Goal: Transaction & Acquisition: Book appointment/travel/reservation

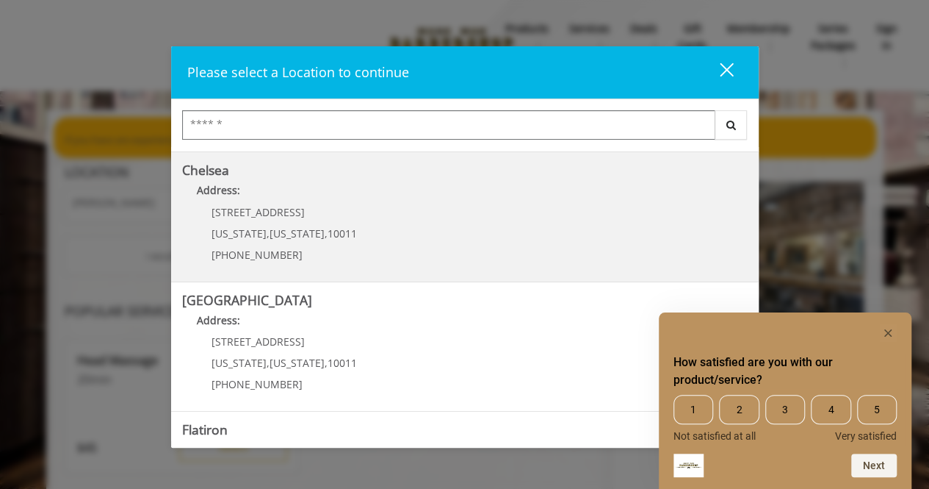
scroll to position [126, 0]
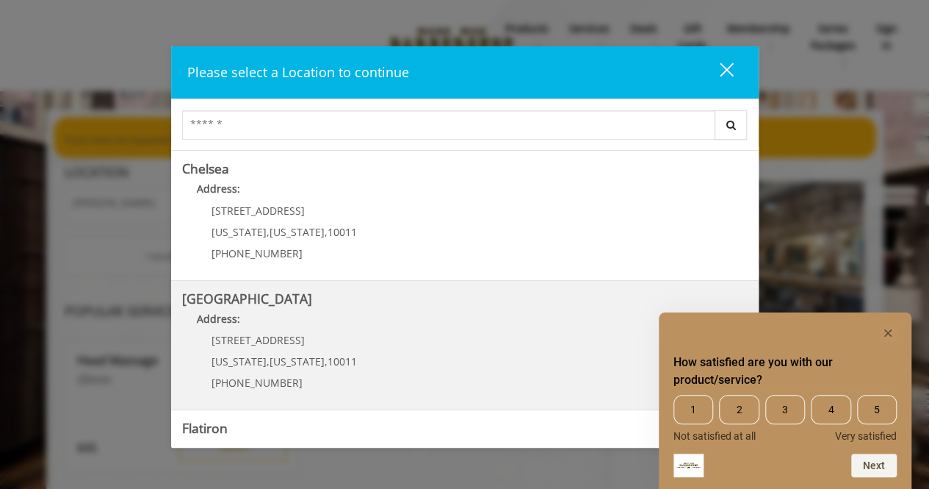
click at [353, 333] on Street "Address:" at bounding box center [465, 323] width 566 height 24
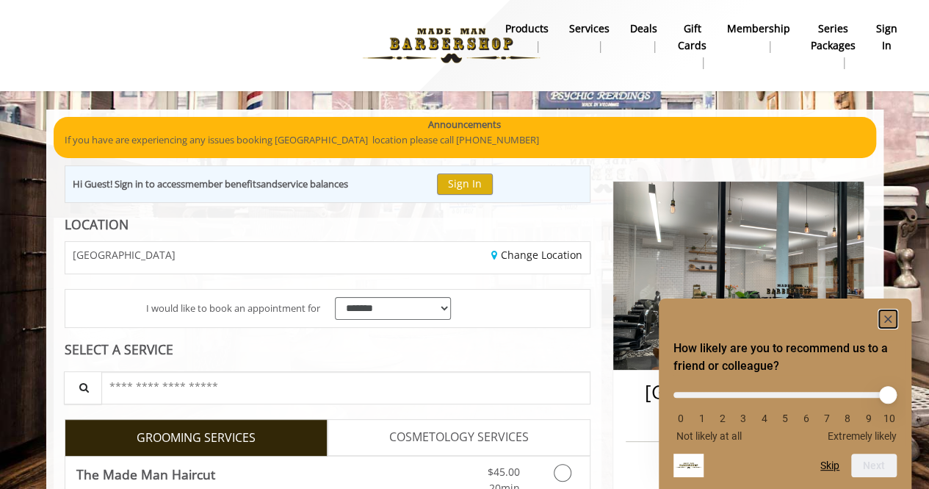
click at [890, 319] on icon "Hide survey" at bounding box center [888, 318] width 7 height 7
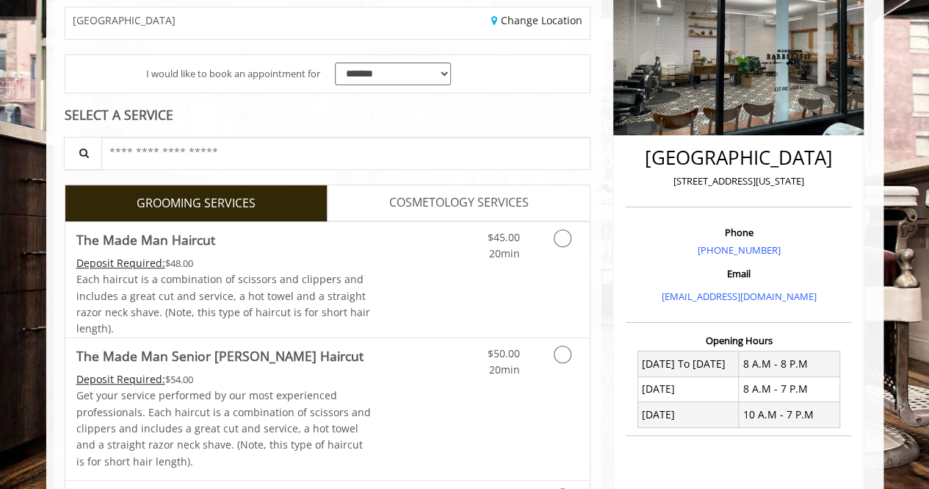
scroll to position [269, 0]
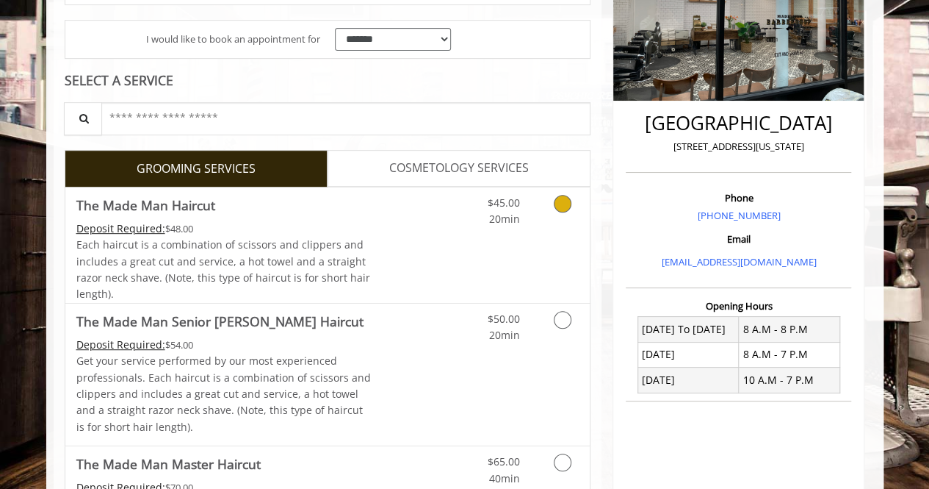
click at [516, 287] on div "$45.00 20min" at bounding box center [524, 244] width 132 height 115
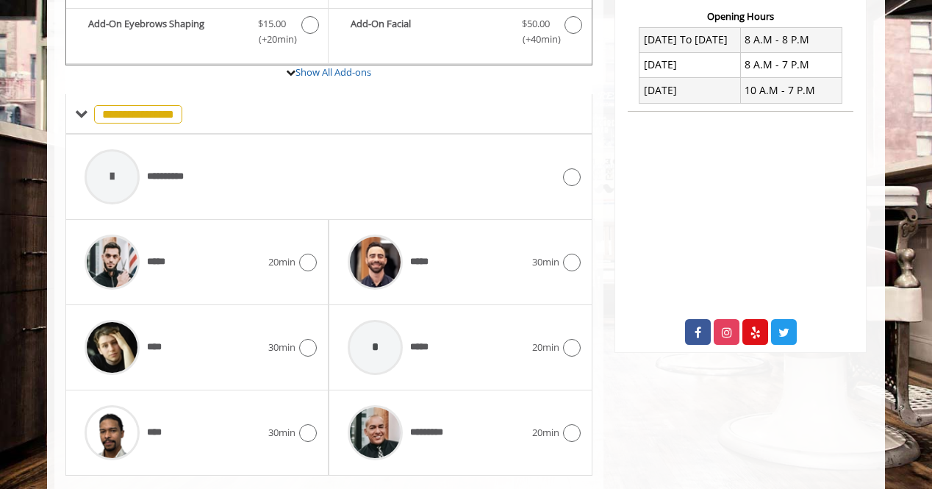
scroll to position [559, 0]
click at [270, 264] on div "20min" at bounding box center [292, 262] width 48 height 18
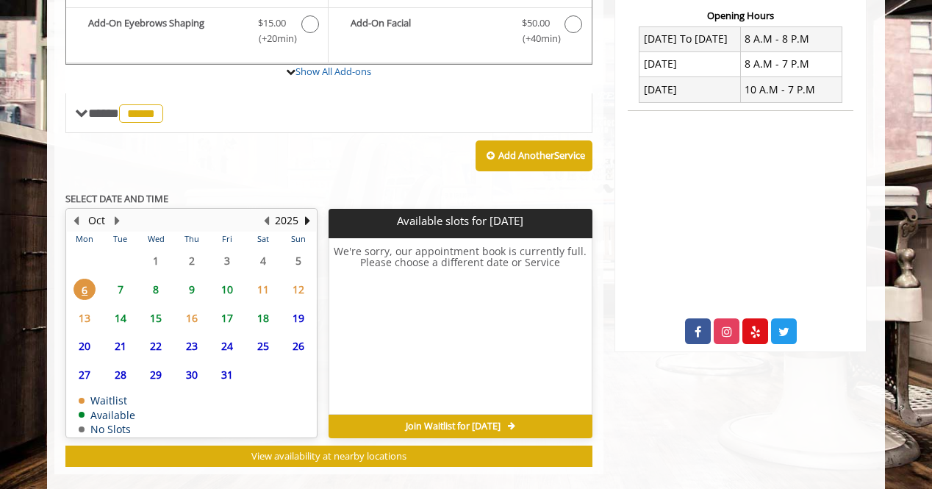
click at [129, 283] on span "7" at bounding box center [120, 288] width 22 height 21
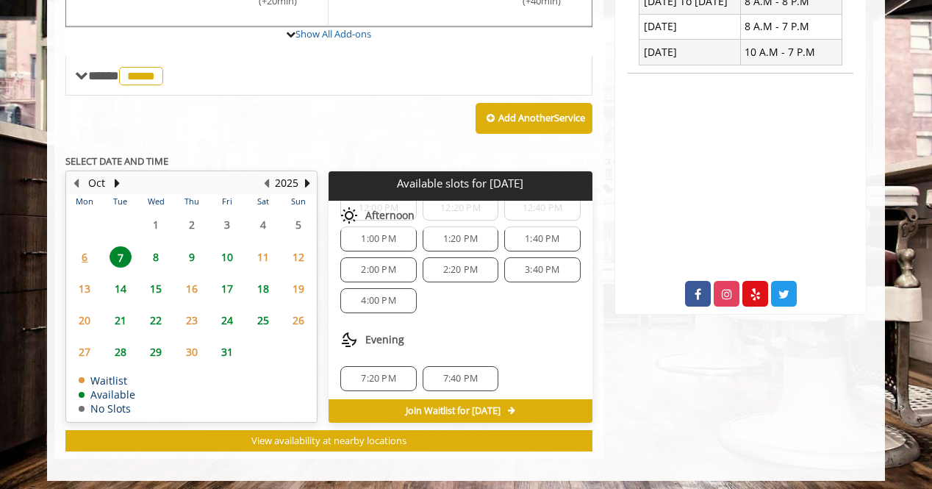
scroll to position [598, 0]
